Goal: Find specific page/section: Find specific page/section

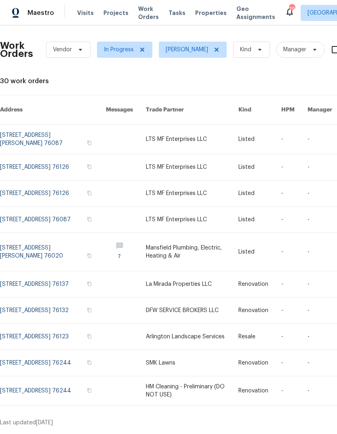
click at [203, 14] on span "Properties" at bounding box center [210, 13] width 31 height 8
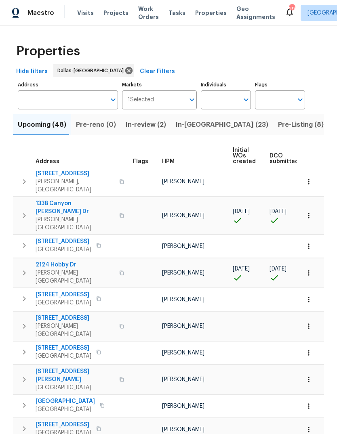
click at [234, 101] on input "Individuals" at bounding box center [220, 99] width 38 height 19
type input "[PERSON_NAME]"
click at [214, 126] on input "checkbox" at bounding box center [215, 125] width 17 height 17
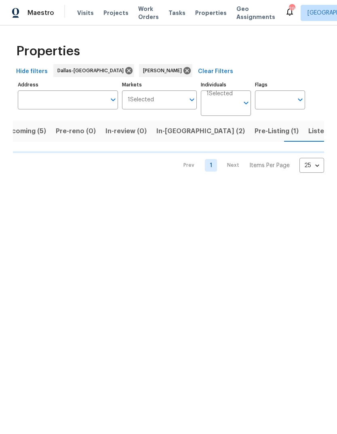
scroll to position [0, 15]
